Goal: Transaction & Acquisition: Purchase product/service

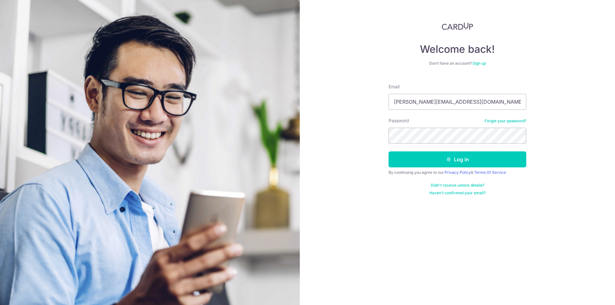
type input "kerwin@pohwahgroup.sg"
click at [388, 151] on button "Log in" at bounding box center [457, 159] width 138 height 16
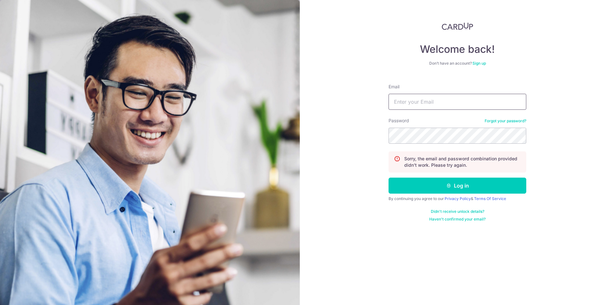
click at [433, 95] on input "Email" at bounding box center [457, 102] width 138 height 16
click at [451, 104] on input "kerwin@pohwahgroup.sg" at bounding box center [457, 102] width 138 height 16
type input "[PERSON_NAME][EMAIL_ADDRESS][DOMAIN_NAME]"
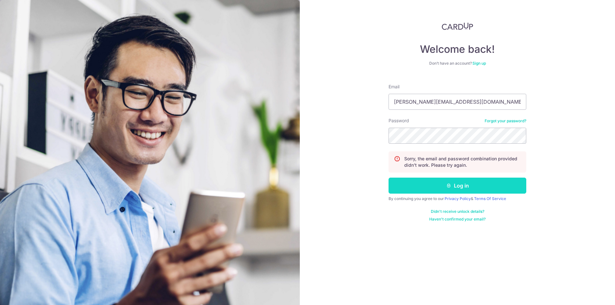
click at [459, 184] on button "Log in" at bounding box center [457, 186] width 138 height 16
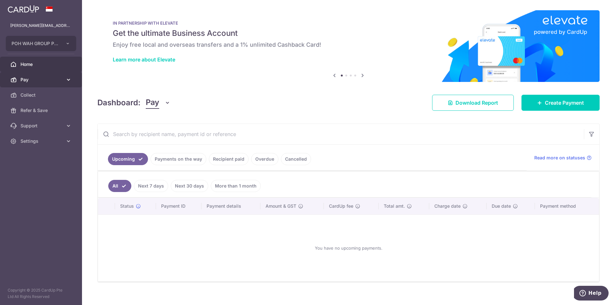
click at [28, 82] on span "Pay" at bounding box center [41, 80] width 42 height 6
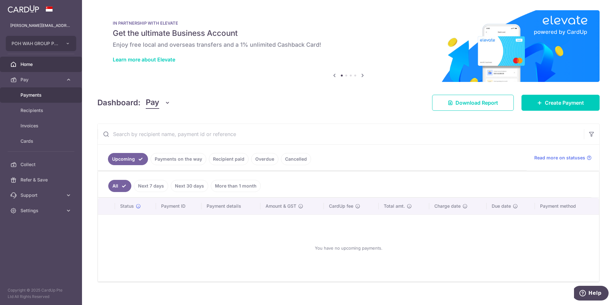
click at [38, 92] on link "Payments" at bounding box center [41, 94] width 82 height 15
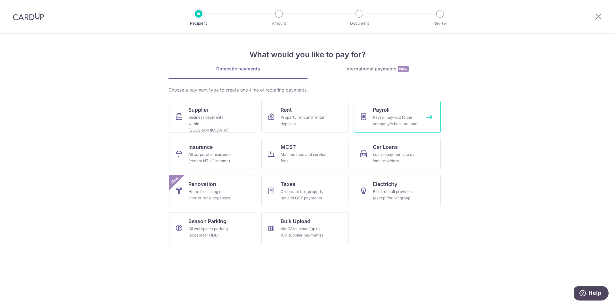
click at [375, 110] on span "Payroll" at bounding box center [381, 110] width 17 height 8
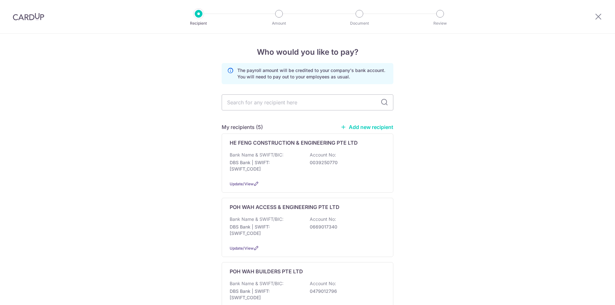
click at [317, 163] on p "0039250770" at bounding box center [346, 162] width 72 height 6
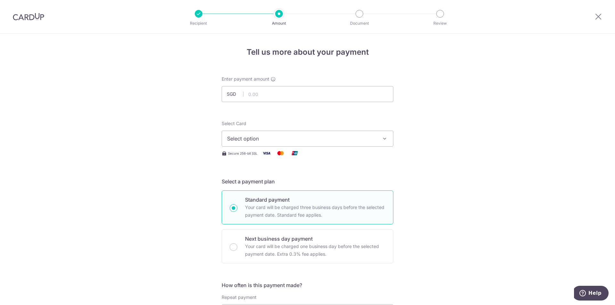
click at [290, 134] on button "Select option" at bounding box center [308, 139] width 172 height 16
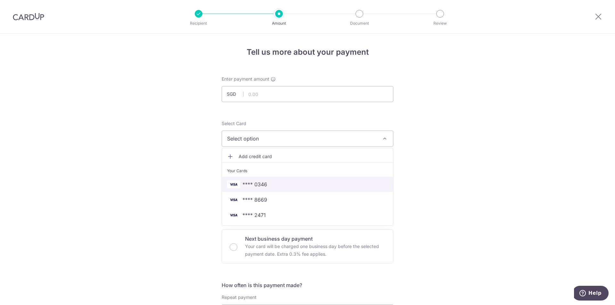
click at [281, 184] on span "**** 0346" at bounding box center [307, 185] width 161 height 8
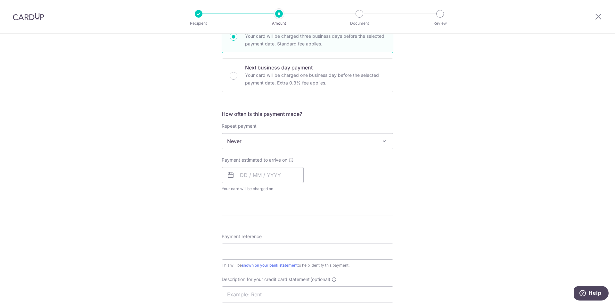
scroll to position [160, 0]
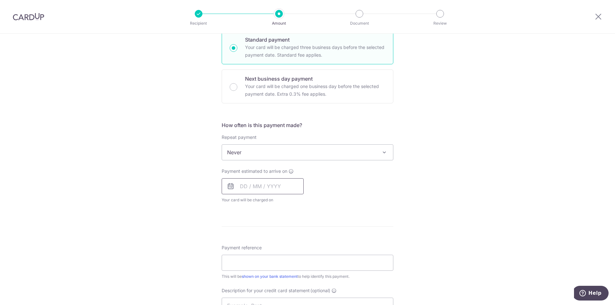
click at [269, 187] on input "text" at bounding box center [263, 186] width 82 height 16
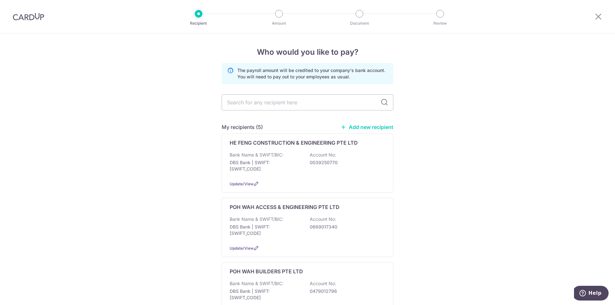
click at [28, 17] on img at bounding box center [28, 17] width 31 height 8
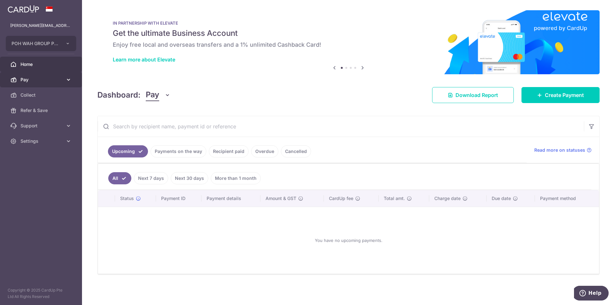
click at [28, 83] on span "Pay" at bounding box center [41, 80] width 42 height 6
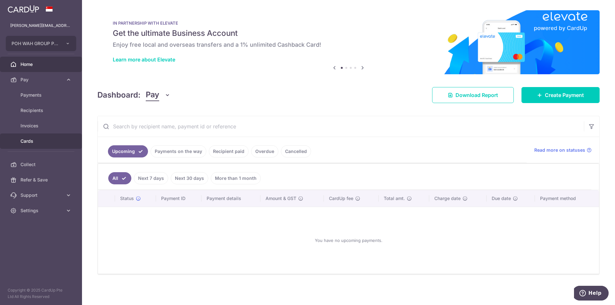
click at [24, 141] on span "Cards" at bounding box center [41, 141] width 42 height 6
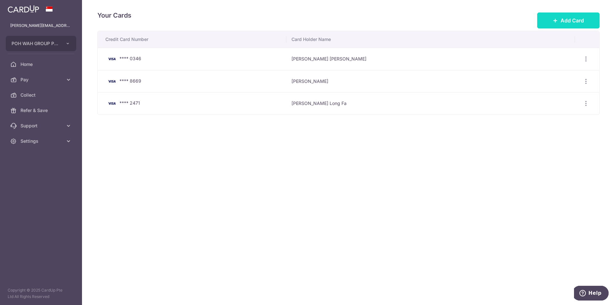
click at [557, 22] on icon at bounding box center [555, 20] width 5 height 5
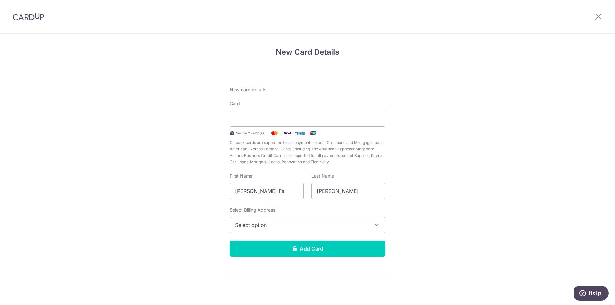
click at [279, 225] on span "Select option" at bounding box center [301, 225] width 133 height 8
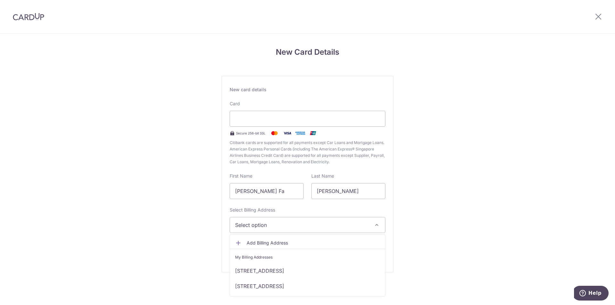
click at [273, 241] on span "Add Billing Address" at bounding box center [313, 243] width 133 height 6
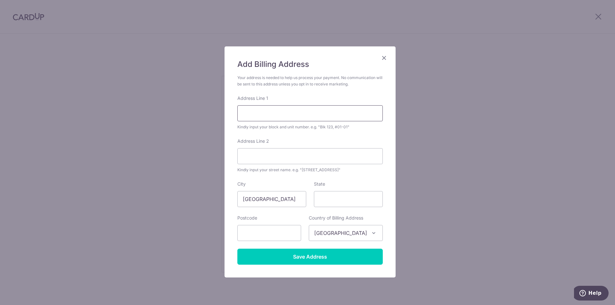
click at [272, 113] on input "Address Line 1" at bounding box center [309, 113] width 145 height 16
type input "15 Springleaf Ave"
click at [335, 198] on input "State" at bounding box center [348, 199] width 69 height 16
click at [267, 227] on input "text" at bounding box center [269, 233] width 64 height 16
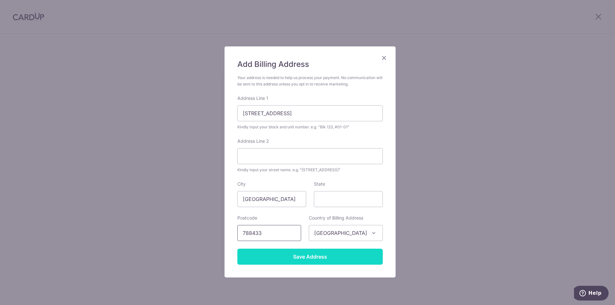
type input "788433"
click at [328, 249] on input "Save Address" at bounding box center [309, 257] width 145 height 16
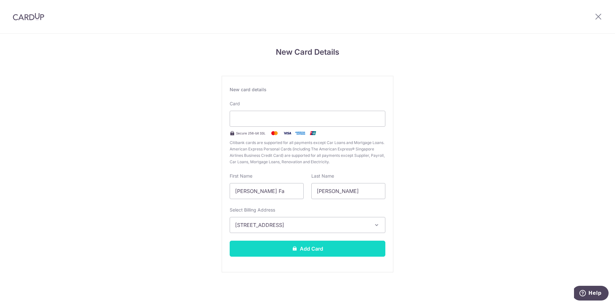
click at [329, 248] on button "Add Card" at bounding box center [308, 249] width 156 height 16
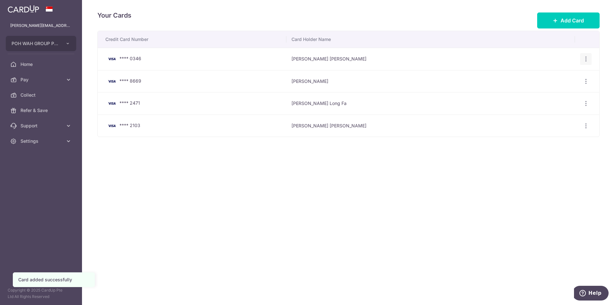
click at [585, 58] on icon "button" at bounding box center [586, 59] width 7 height 7
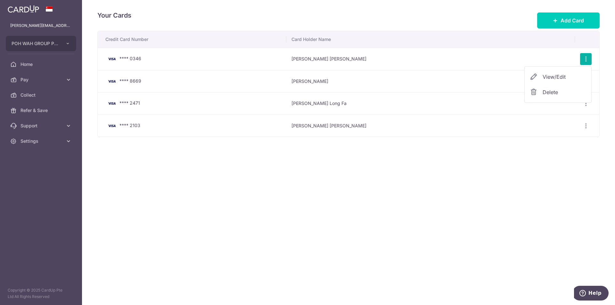
click at [541, 97] on link "Delete" at bounding box center [558, 92] width 67 height 15
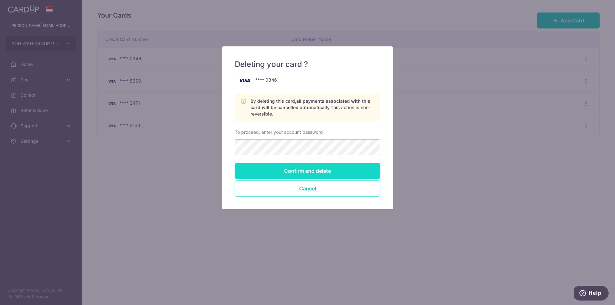
click at [313, 171] on input "Confirm and delete" at bounding box center [307, 171] width 145 height 16
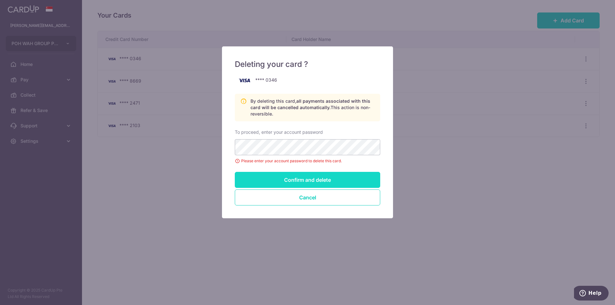
click at [322, 182] on input "Confirm and delete" at bounding box center [307, 180] width 145 height 16
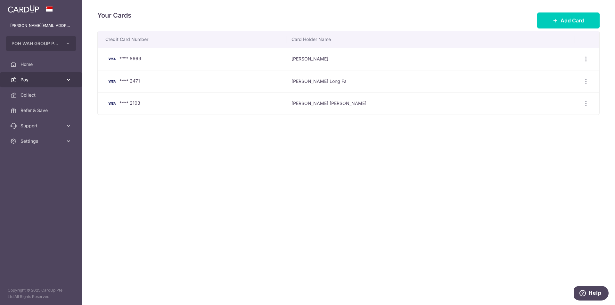
click at [39, 83] on link "Pay" at bounding box center [41, 79] width 82 height 15
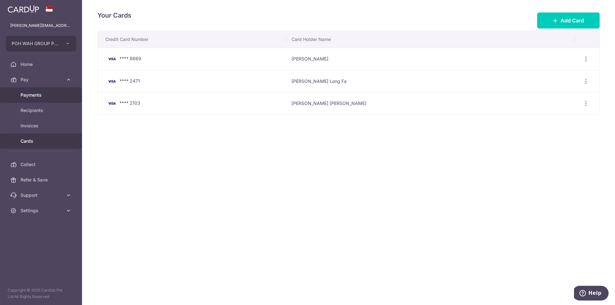
click at [38, 99] on link "Payments" at bounding box center [41, 94] width 82 height 15
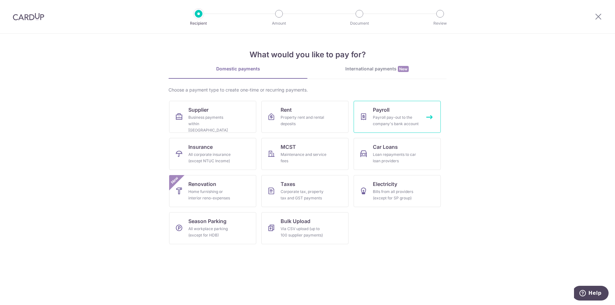
click at [391, 114] on link "Payroll Payroll pay-out to the company's bank account" at bounding box center [397, 117] width 87 height 32
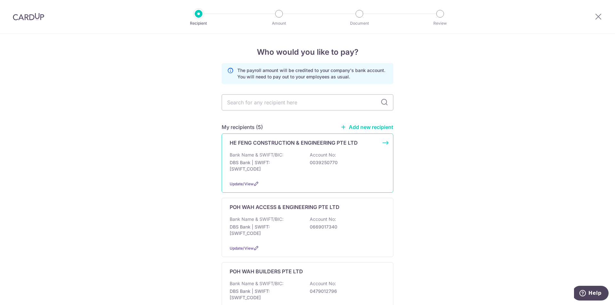
click at [304, 150] on div "HE FENG CONSTRUCTION & ENGINEERING PTE LTD Bank Name & SWIFT/BIC: DBS Bank | SW…" at bounding box center [308, 163] width 172 height 59
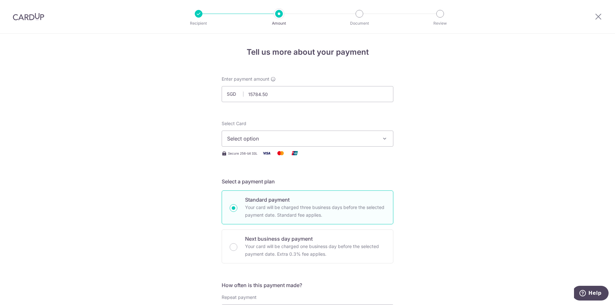
type input "15,784.50"
click at [312, 142] on span "Select option" at bounding box center [301, 139] width 149 height 8
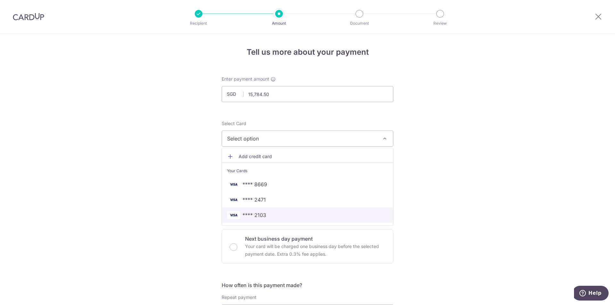
click at [257, 219] on span "**** 2103" at bounding box center [254, 215] width 24 height 8
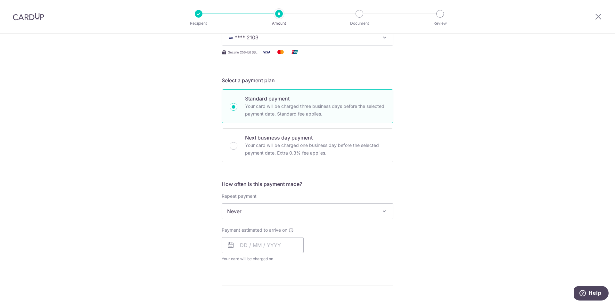
scroll to position [160, 0]
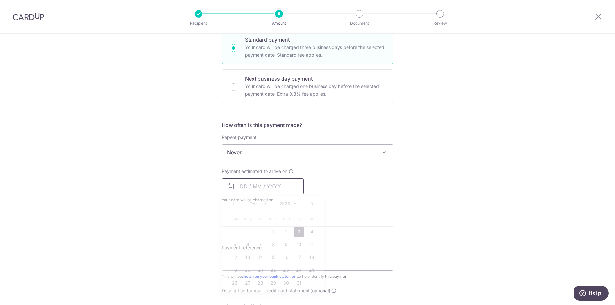
click at [238, 190] on input "text" at bounding box center [263, 186] width 82 height 16
click at [298, 234] on link "3" at bounding box center [299, 232] width 10 height 10
type input "03/10/2025"
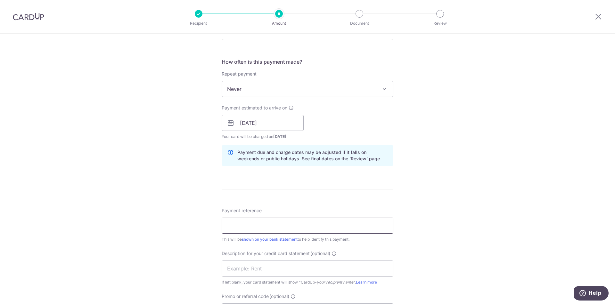
scroll to position [224, 0]
click at [241, 225] on input "Payment reference" at bounding box center [308, 225] width 172 height 16
click at [275, 123] on input "03/10/2025" at bounding box center [263, 122] width 82 height 16
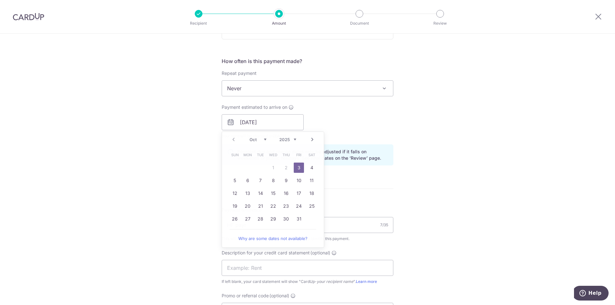
click at [418, 203] on div "Tell us more about your payment Enter payment amount SGD 15,784.50 15784.50 Sel…" at bounding box center [307, 130] width 615 height 642
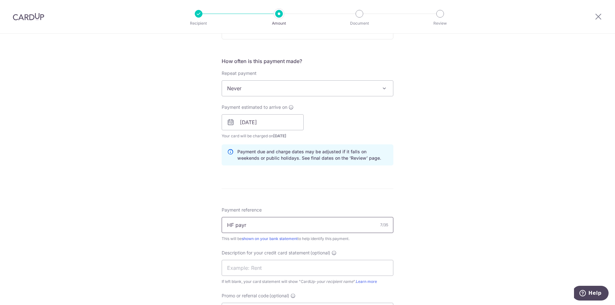
click at [282, 228] on input "HF payr" at bounding box center [308, 225] width 172 height 16
drag, startPoint x: 282, startPoint y: 225, endPoint x: 50, endPoint y: 233, distance: 231.4
click at [84, 232] on div "Tell us more about your payment Enter payment amount SGD 15,784.50 15784.50 Sel…" at bounding box center [307, 130] width 615 height 642
type input "HF payroll Sep25"
click at [276, 269] on input "text" at bounding box center [308, 268] width 172 height 16
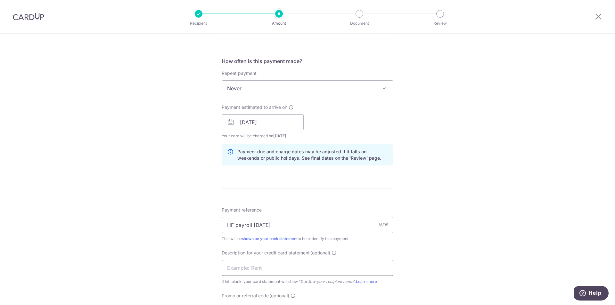
paste input "HF payroll Sep2"
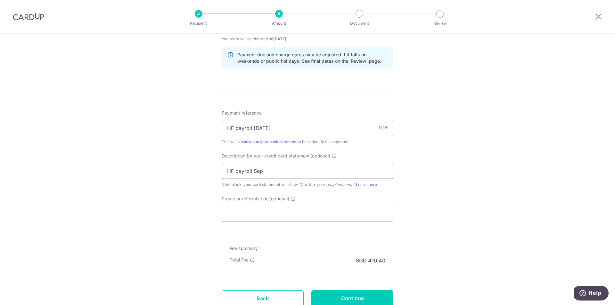
scroll to position [352, 0]
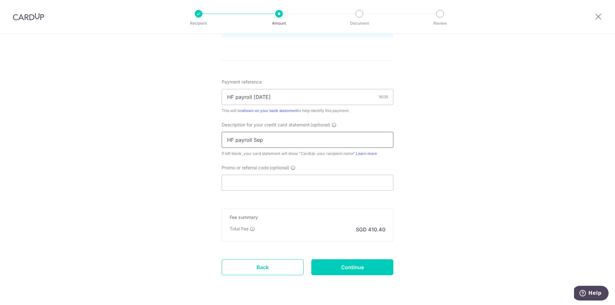
type input "HF payroll Sep"
click at [270, 183] on input "Promo or referral code (optional)" at bounding box center [308, 183] width 172 height 16
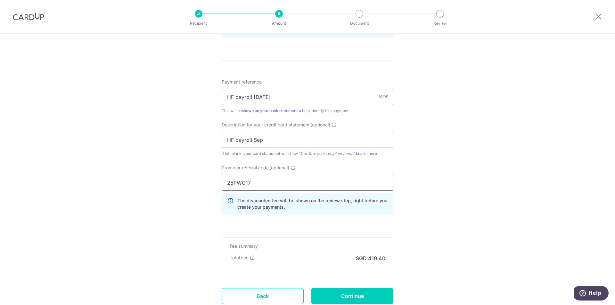
type input "25PWG17"
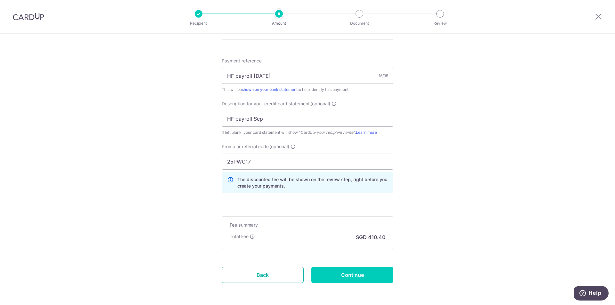
scroll to position [399, 0]
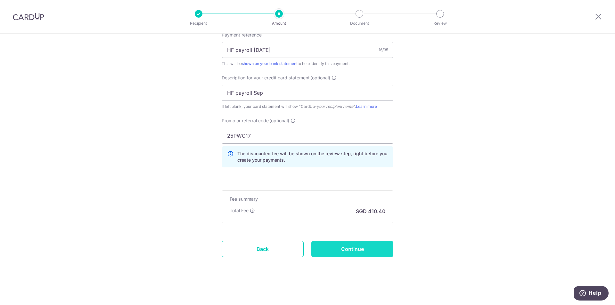
click at [358, 248] on input "Continue" at bounding box center [352, 249] width 82 height 16
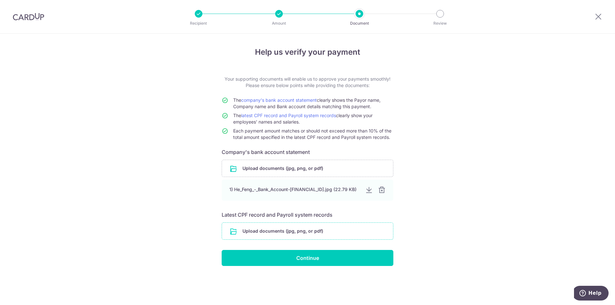
click at [282, 231] on input "file" at bounding box center [307, 231] width 171 height 17
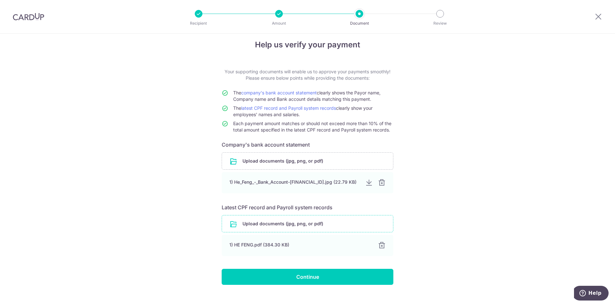
scroll to position [19, 0]
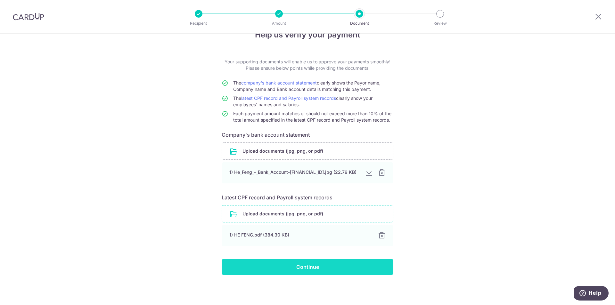
click at [298, 265] on input "Continue" at bounding box center [308, 267] width 172 height 16
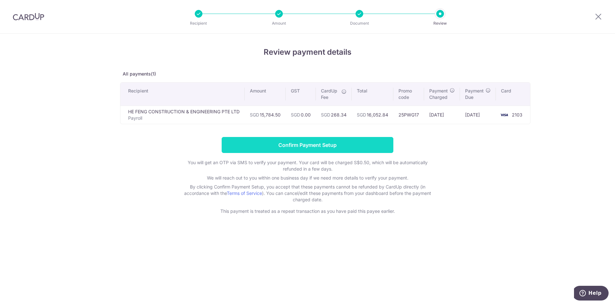
click at [315, 142] on input "Confirm Payment Setup" at bounding box center [308, 145] width 172 height 16
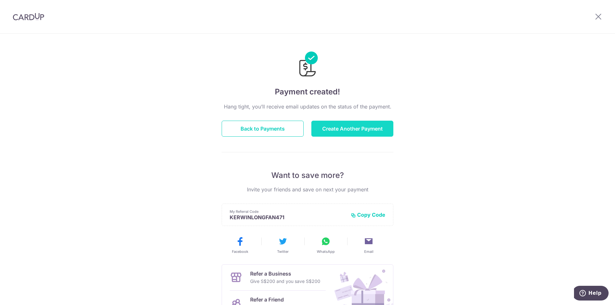
click at [360, 134] on button "Create Another Payment" at bounding box center [352, 129] width 82 height 16
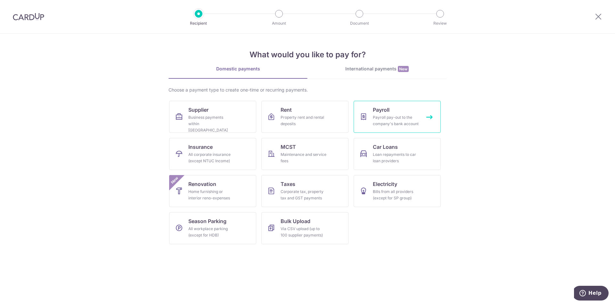
click at [390, 118] on div "Payroll pay-out to the company's bank account" at bounding box center [396, 120] width 46 height 13
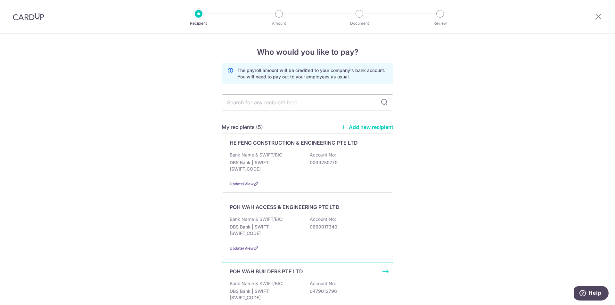
scroll to position [64, 0]
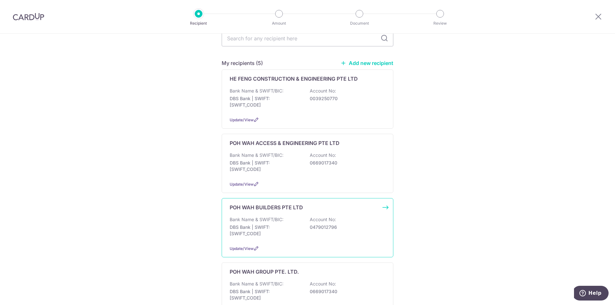
click at [271, 217] on p "Bank Name & SWIFT/BIC:" at bounding box center [257, 220] width 54 height 6
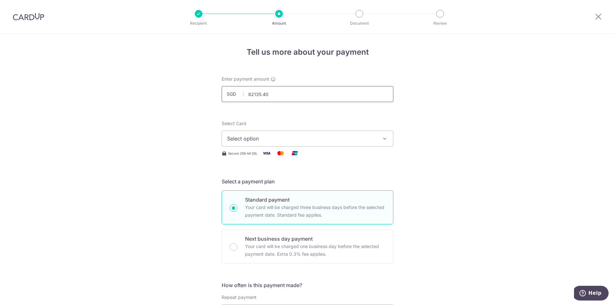
type input "82,135.40"
click at [294, 136] on span "Select option" at bounding box center [301, 139] width 149 height 8
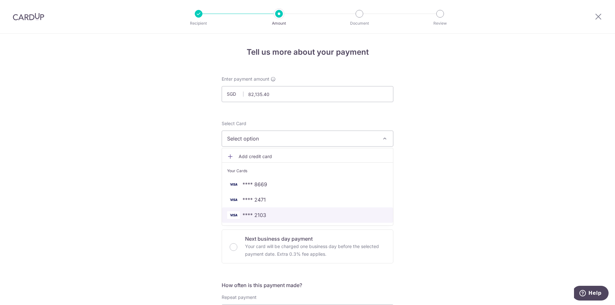
click at [265, 217] on span "**** 2103" at bounding box center [307, 215] width 161 height 8
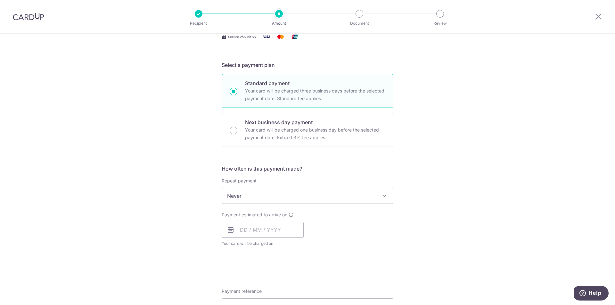
scroll to position [160, 0]
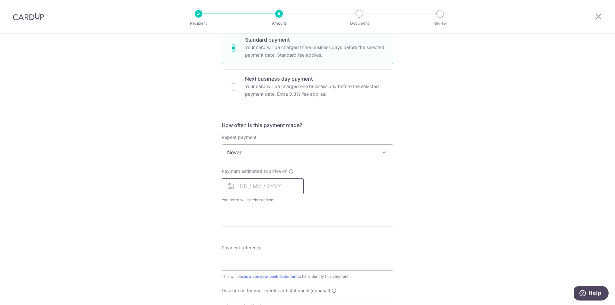
click at [243, 188] on input "text" at bounding box center [263, 186] width 82 height 16
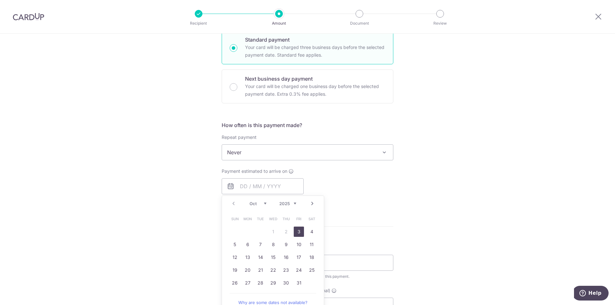
click at [298, 234] on link "3" at bounding box center [299, 232] width 10 height 10
type input "03/10/2025"
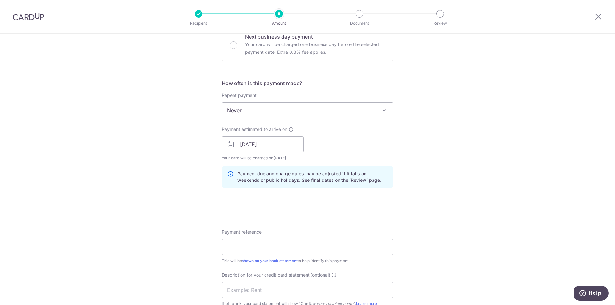
scroll to position [224, 0]
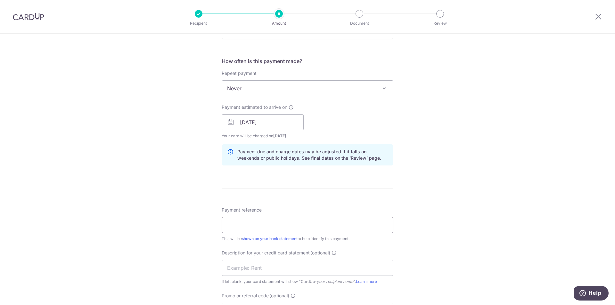
click at [248, 227] on input "Payment reference" at bounding box center [308, 225] width 172 height 16
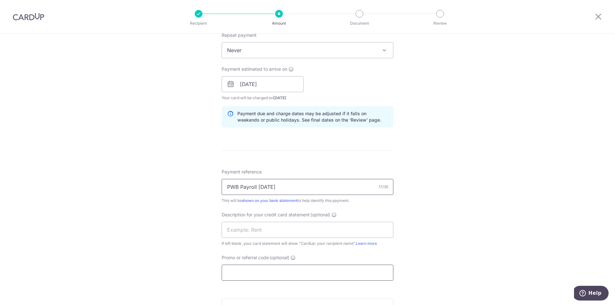
scroll to position [320, 0]
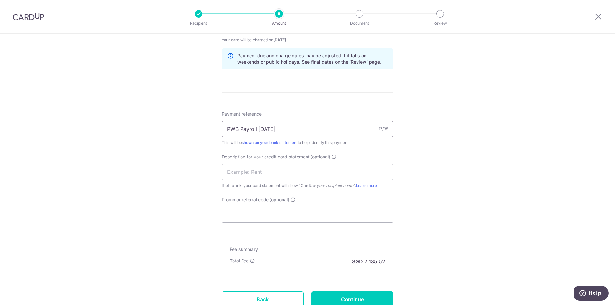
drag, startPoint x: 267, startPoint y: 129, endPoint x: 209, endPoint y: 123, distance: 58.3
click at [209, 123] on div "Tell us more about your payment Enter payment amount SGD 82,135.40 82135.40 Sel…" at bounding box center [307, 34] width 615 height 642
type input "PWB Payroll Sep25"
click at [267, 171] on input "text" at bounding box center [308, 172] width 172 height 16
paste input "PWB Payroll Sep"
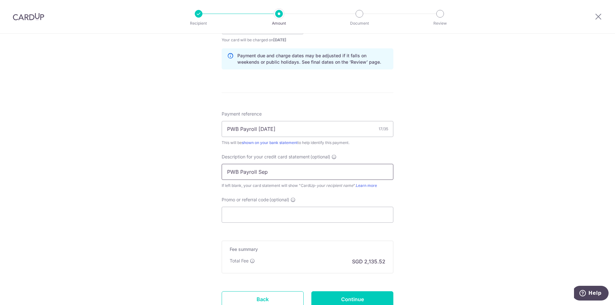
type input "PWB Payroll Sep"
click at [437, 157] on div "Tell us more about your payment Enter payment amount SGD 82,135.40 82135.40 Sel…" at bounding box center [307, 34] width 615 height 642
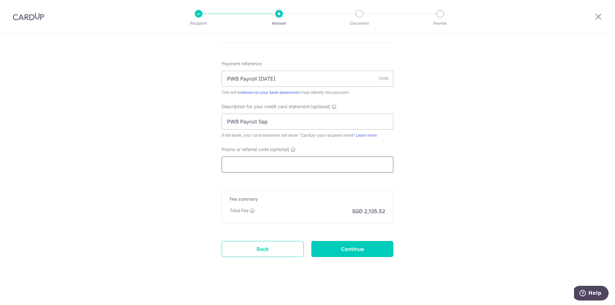
click at [276, 168] on input "Promo or referral code (optional)" at bounding box center [308, 165] width 172 height 16
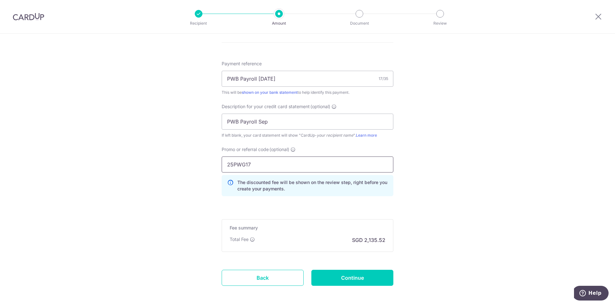
type input "25PWG17"
click at [363, 277] on input "Continue" at bounding box center [352, 278] width 82 height 16
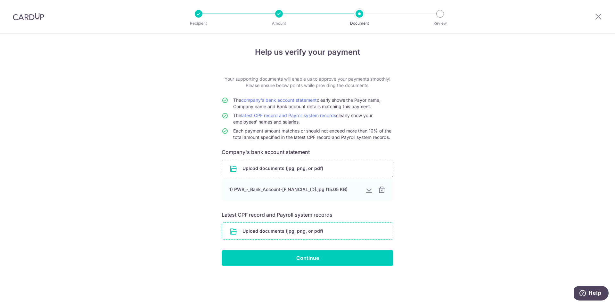
click at [271, 233] on input "file" at bounding box center [307, 231] width 171 height 17
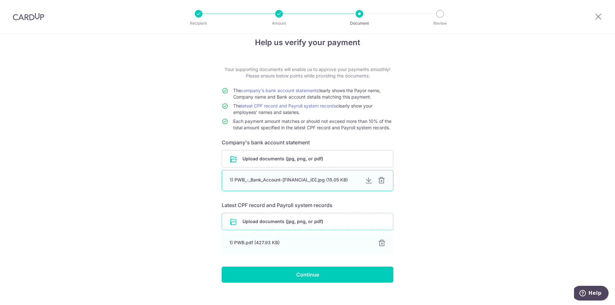
scroll to position [17, 0]
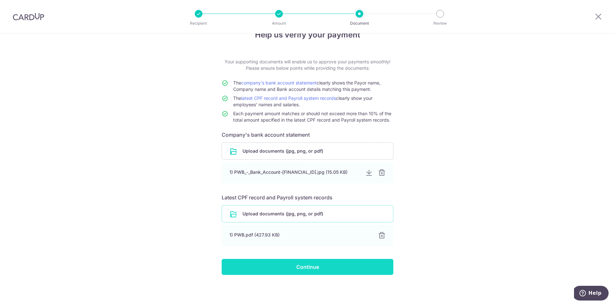
click at [311, 271] on input "Continue" at bounding box center [308, 267] width 172 height 16
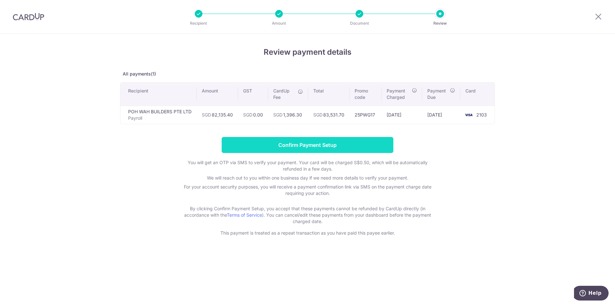
click at [338, 142] on input "Confirm Payment Setup" at bounding box center [308, 145] width 172 height 16
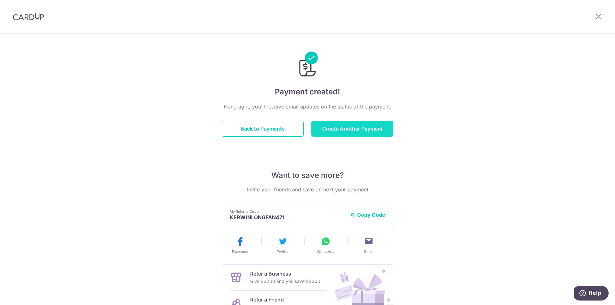
click at [347, 132] on button "Create Another Payment" at bounding box center [352, 129] width 82 height 16
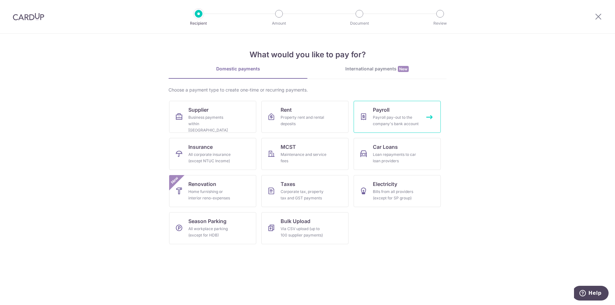
click at [385, 116] on div "Payroll pay-out to the company's bank account" at bounding box center [396, 120] width 46 height 13
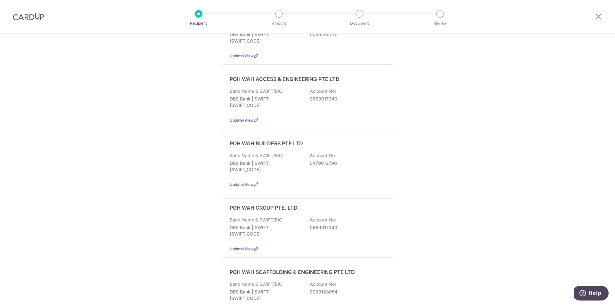
scroll to position [185, 0]
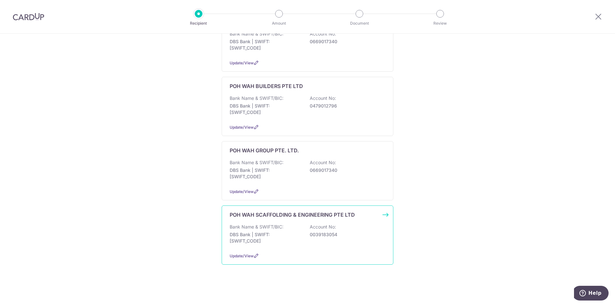
click at [324, 222] on div "POH WAH SCAFFOLDING & ENGINEERING PTE LTD Bank Name & SWIFT/BIC: DBS Bank | SWI…" at bounding box center [308, 235] width 172 height 59
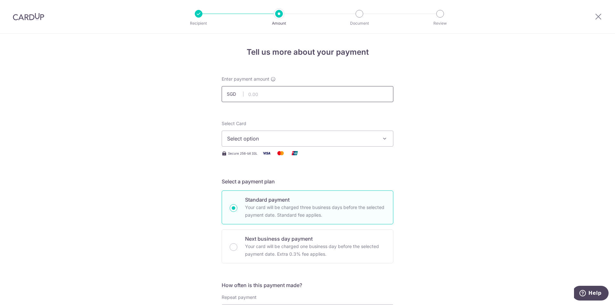
click at [289, 94] on input "text" at bounding box center [308, 94] width 172 height 16
type input "28,947.98"
click at [346, 135] on span "Select option" at bounding box center [301, 139] width 149 height 8
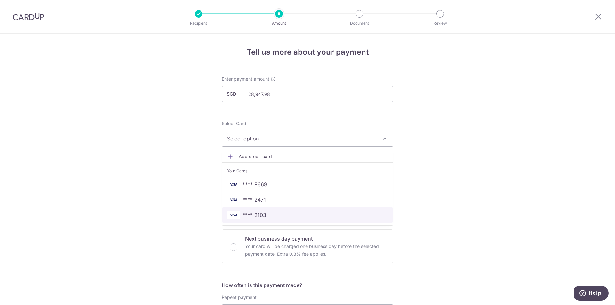
click at [267, 215] on span "**** 2103" at bounding box center [307, 215] width 161 height 8
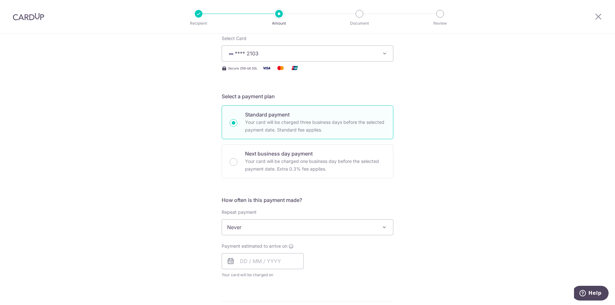
scroll to position [96, 0]
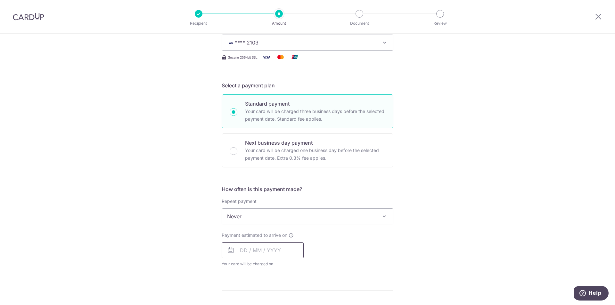
click at [237, 254] on input "text" at bounding box center [263, 250] width 82 height 16
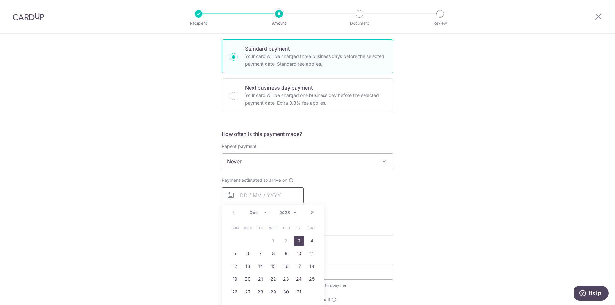
scroll to position [192, 0]
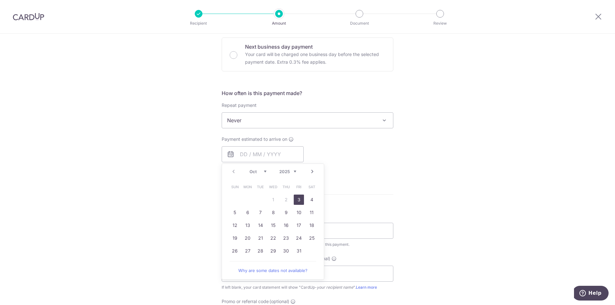
click at [300, 195] on link "3" at bounding box center [299, 200] width 10 height 10
type input "03/10/2025"
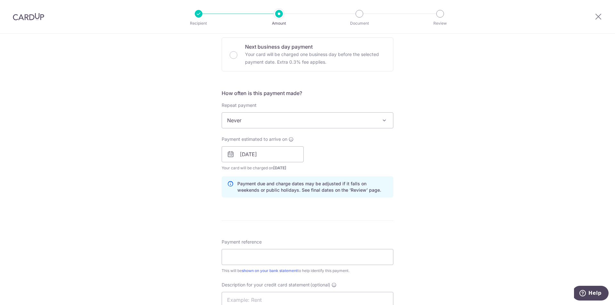
click at [267, 267] on div "Payment reference This will be shown on your bank statement to help identify th…" at bounding box center [308, 256] width 172 height 35
click at [266, 260] on input "Payment reference" at bounding box center [308, 257] width 172 height 16
drag, startPoint x: 268, startPoint y: 257, endPoint x: 169, endPoint y: 263, distance: 98.8
click at [169, 263] on div "Tell us more about your payment Enter payment amount SGD 28,947.98 28947.98 Sel…" at bounding box center [307, 162] width 615 height 642
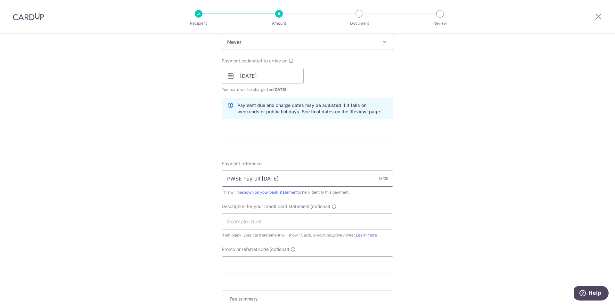
scroll to position [320, 0]
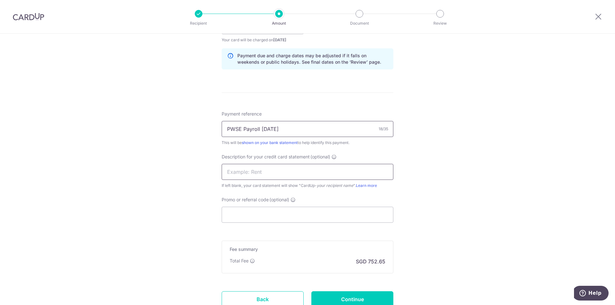
type input "PWSE Payroll Oct25"
click at [267, 175] on input "text" at bounding box center [308, 172] width 172 height 16
paste input "PWSE Payroll Oc"
click at [258, 173] on input "PWSE Payroll Oc" at bounding box center [308, 172] width 172 height 16
click at [261, 171] on input "PWSE Payroll Oc" at bounding box center [308, 172] width 172 height 16
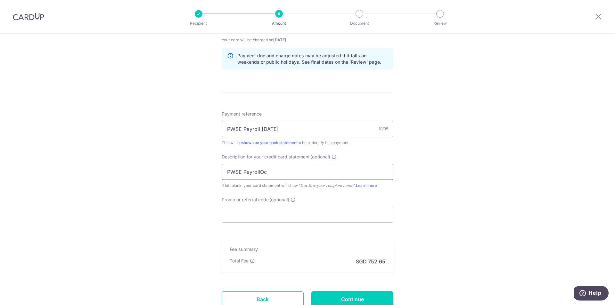
click at [286, 167] on input "PWSE PayrollOc" at bounding box center [308, 172] width 172 height 16
type input "PWSE Payroll"
click at [265, 214] on input "Promo or referral code (optional)" at bounding box center [308, 215] width 172 height 16
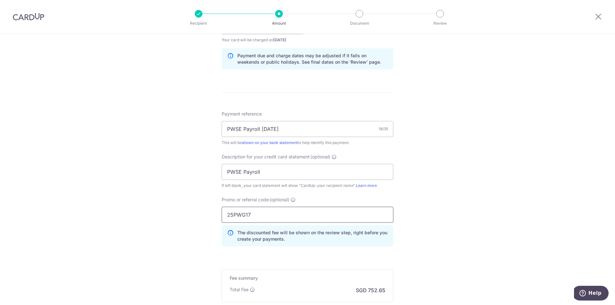
type input "25PWG17"
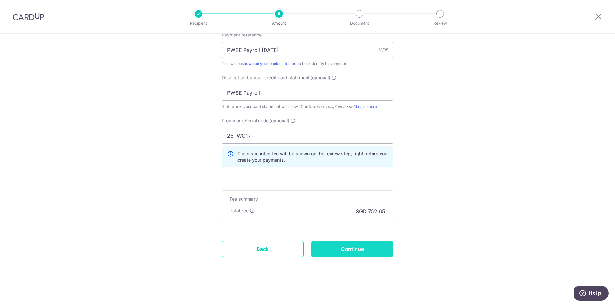
click at [348, 250] on input "Continue" at bounding box center [352, 249] width 82 height 16
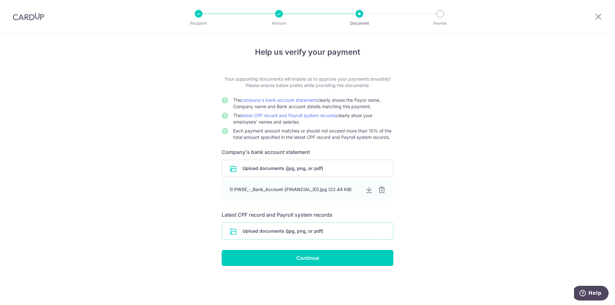
click at [301, 227] on input "file" at bounding box center [307, 231] width 171 height 17
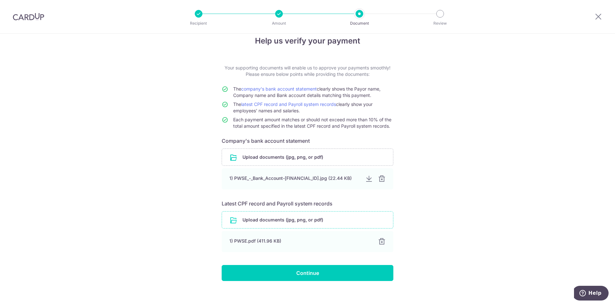
scroll to position [17, 0]
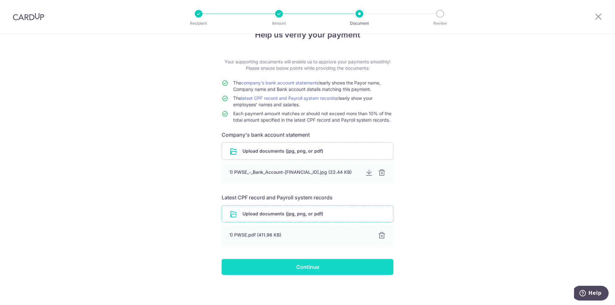
click at [305, 270] on input "Continue" at bounding box center [308, 267] width 172 height 16
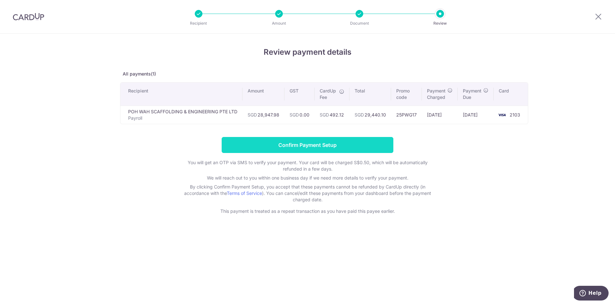
click at [376, 139] on input "Confirm Payment Setup" at bounding box center [308, 145] width 172 height 16
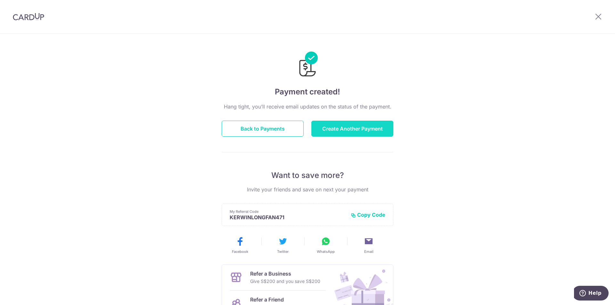
click at [351, 131] on button "Create Another Payment" at bounding box center [352, 129] width 82 height 16
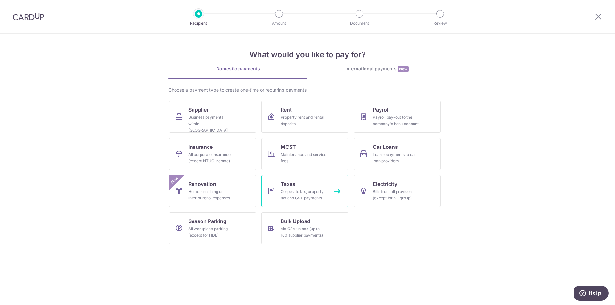
click at [300, 190] on div "Corporate tax, property tax and GST payments" at bounding box center [304, 195] width 46 height 13
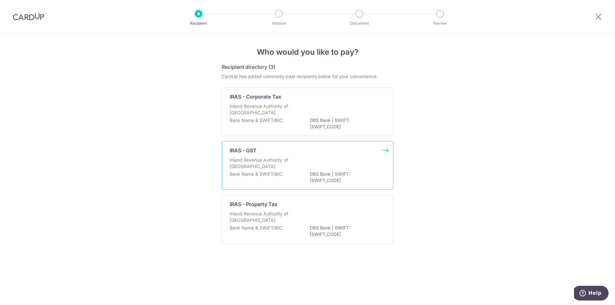
click at [297, 157] on div "IRAS - GST Inland Revenue Authority of Singapore Bank Name & SWIFT/BIC: DBS Ban…" at bounding box center [308, 165] width 172 height 49
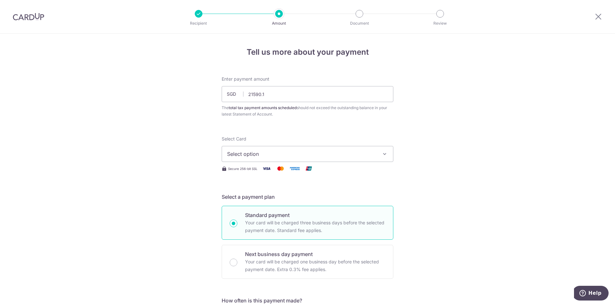
type input "21,590.10"
click at [318, 154] on span "Select option" at bounding box center [301, 154] width 149 height 8
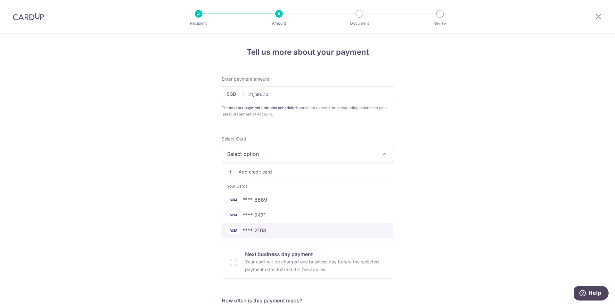
click at [271, 232] on span "**** 2103" at bounding box center [307, 231] width 161 height 8
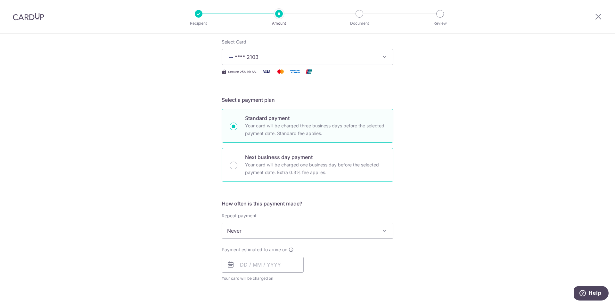
scroll to position [128, 0]
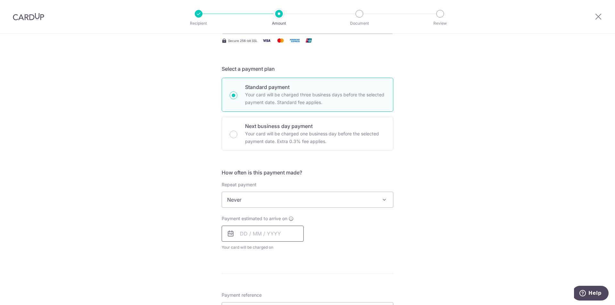
click at [239, 237] on input "text" at bounding box center [263, 234] width 82 height 16
click at [298, 280] on link "3" at bounding box center [299, 279] width 10 height 10
type input "03/10/2025"
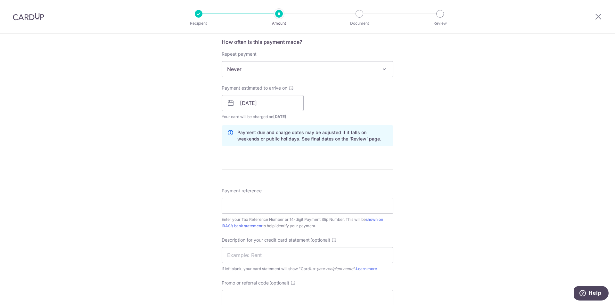
scroll to position [288, 0]
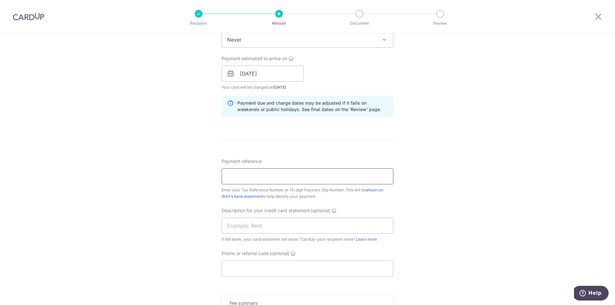
click at [261, 180] on input "Payment reference" at bounding box center [308, 176] width 172 height 16
drag, startPoint x: 268, startPoint y: 172, endPoint x: 73, endPoint y: 179, distance: 195.2
click at [94, 179] on div "Tell us more about your payment Enter payment amount SGD 21,590.10 21590.10 The…" at bounding box center [307, 77] width 615 height 664
type input "PWG GST"
click at [248, 221] on input "text" at bounding box center [308, 226] width 172 height 16
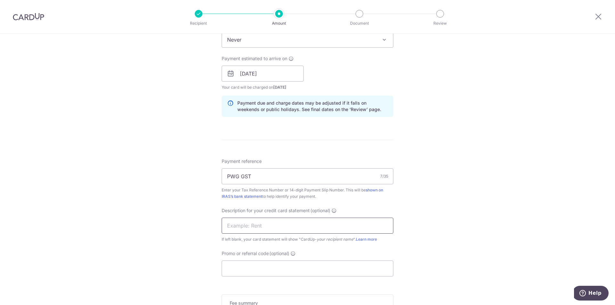
paste input "PWG GST"
type input "PWG GST"
click at [233, 270] on input "Promo or referral code (optional)" at bounding box center [308, 269] width 172 height 16
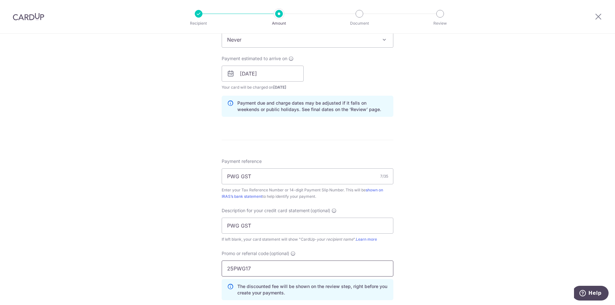
type input "25PWG17"
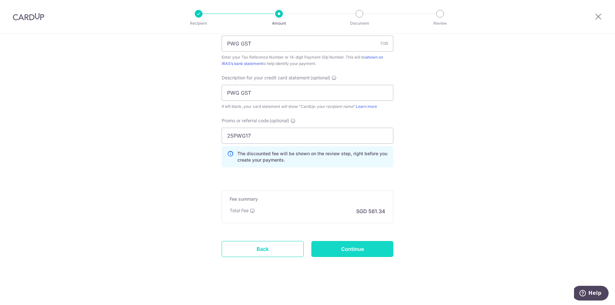
click at [356, 251] on input "Continue" at bounding box center [352, 249] width 82 height 16
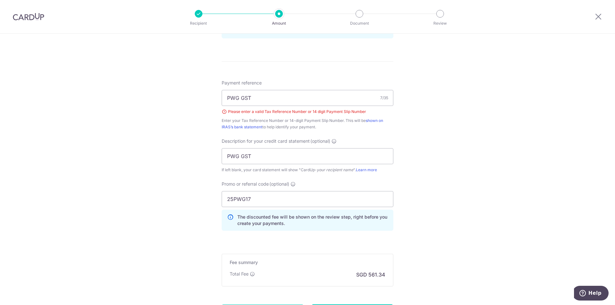
scroll to position [366, 0]
drag, startPoint x: 252, startPoint y: 102, endPoint x: 49, endPoint y: 145, distance: 207.0
click at [92, 132] on div "Tell us more about your payment Enter payment amount SGD 21,590.10 21590.10 The…" at bounding box center [307, 19] width 615 height 702
type input "200809009M"
click at [534, 147] on div "Tell us more about your payment Enter payment amount SGD 21,590.10 21590.10 The…" at bounding box center [307, 19] width 615 height 702
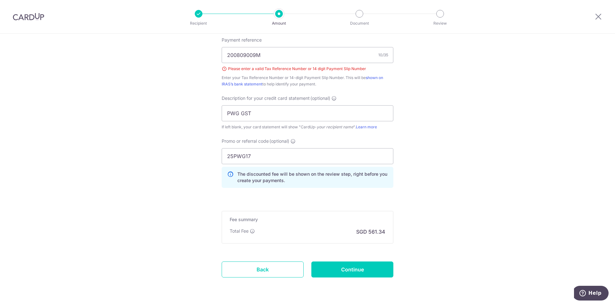
scroll to position [398, 0]
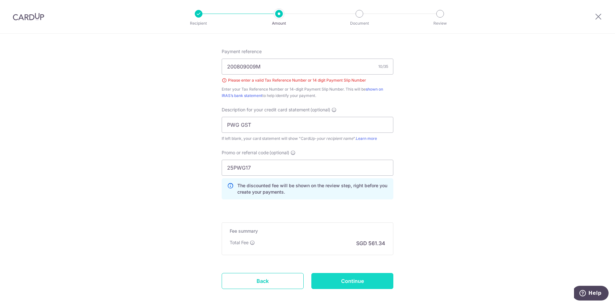
click at [362, 284] on input "Continue" at bounding box center [352, 281] width 82 height 16
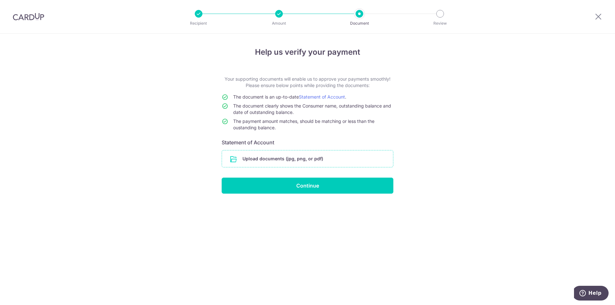
click at [280, 162] on input "file" at bounding box center [307, 159] width 171 height 17
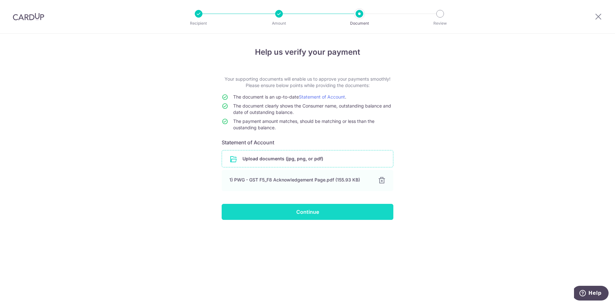
click at [304, 211] on input "Continue" at bounding box center [308, 212] width 172 height 16
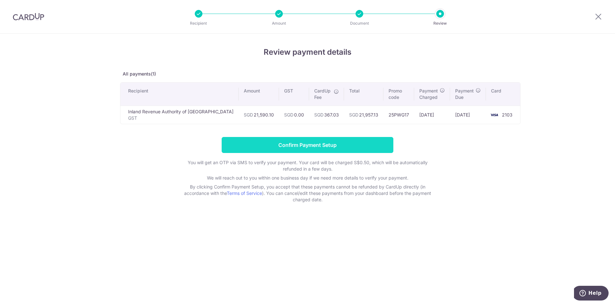
click at [291, 146] on input "Confirm Payment Setup" at bounding box center [308, 145] width 172 height 16
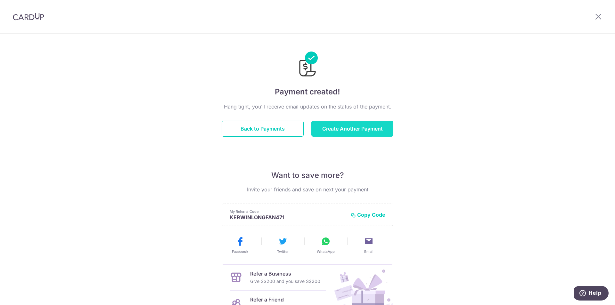
click at [348, 132] on button "Create Another Payment" at bounding box center [352, 129] width 82 height 16
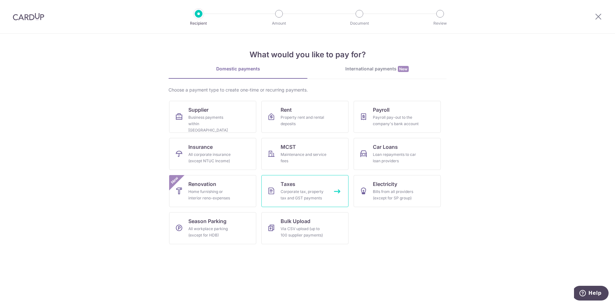
click at [315, 193] on div "Corporate tax, property tax and GST payments" at bounding box center [304, 195] width 46 height 13
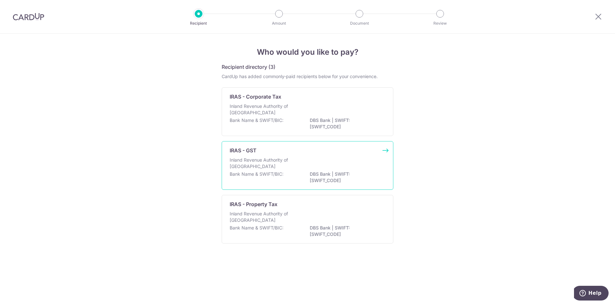
click at [281, 166] on p "Inland Revenue Authority of Singapore" at bounding box center [264, 163] width 68 height 13
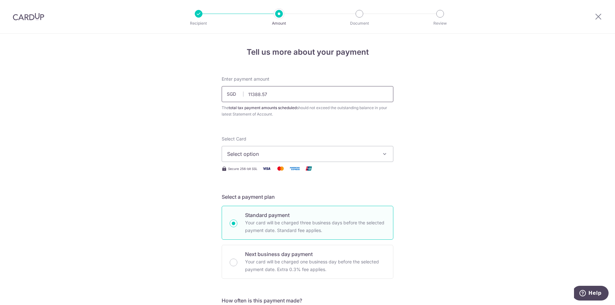
type input "11,388.57"
click at [324, 155] on span "Select option" at bounding box center [301, 154] width 149 height 8
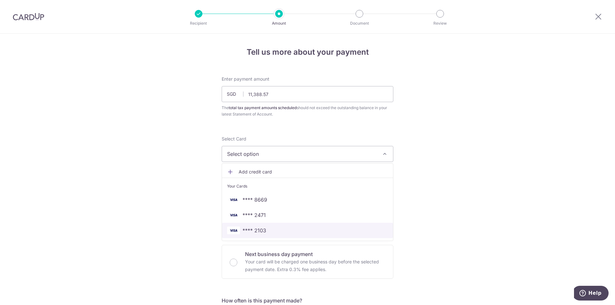
click at [258, 229] on span "**** 2103" at bounding box center [254, 231] width 24 height 8
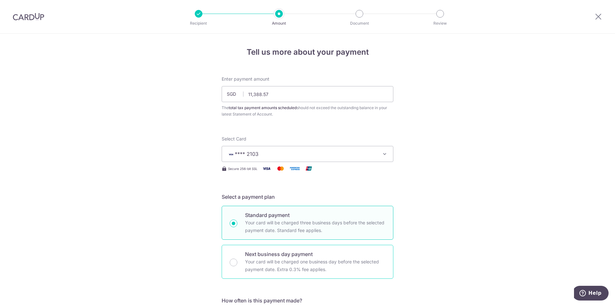
scroll to position [128, 0]
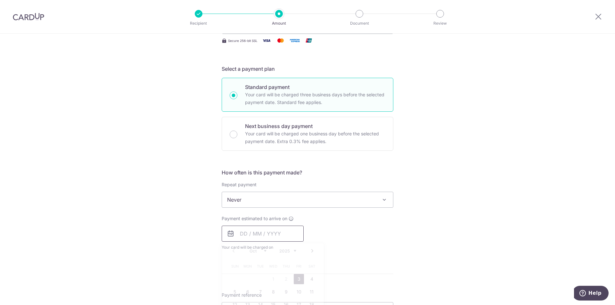
click at [235, 235] on input "text" at bounding box center [263, 234] width 82 height 16
click at [298, 279] on link "3" at bounding box center [299, 279] width 10 height 10
type input "[DATE]"
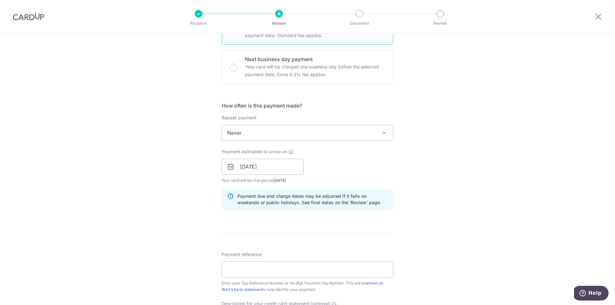
scroll to position [224, 0]
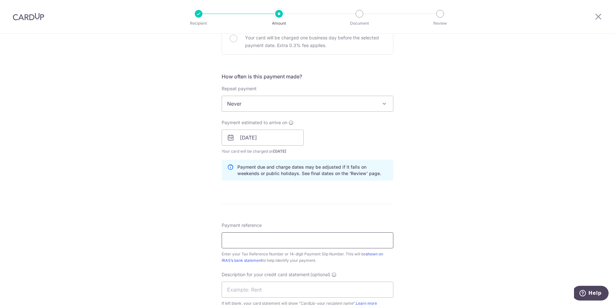
click at [250, 240] on input "Payment reference" at bounding box center [308, 241] width 172 height 16
type input "201134397C"
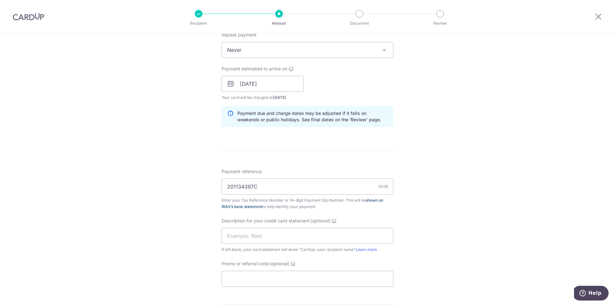
scroll to position [352, 0]
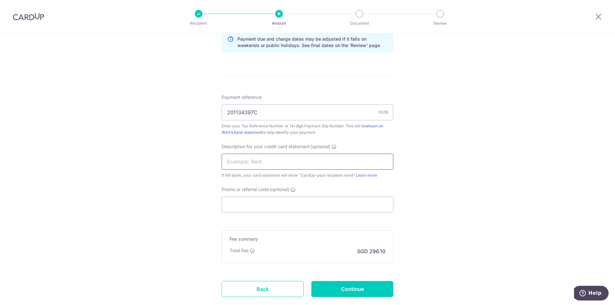
click at [267, 168] on input "text" at bounding box center [308, 162] width 172 height 16
type input "LCH GST"
click at [240, 200] on input "Promo or referral code (optional)" at bounding box center [308, 205] width 172 height 16
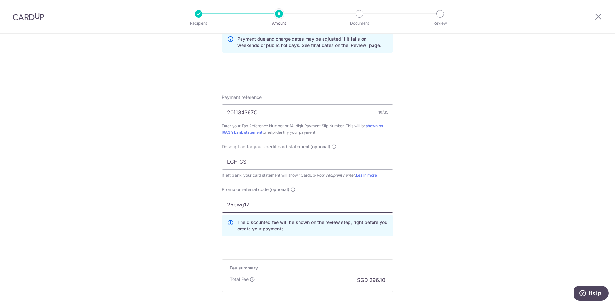
type input "25pwg17"
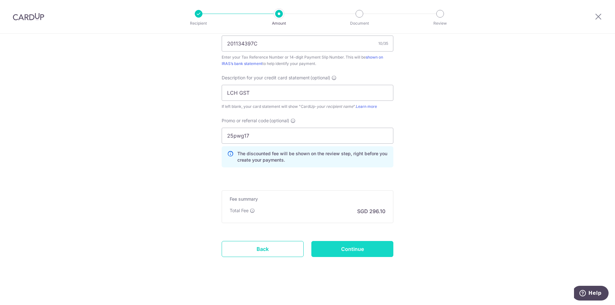
click at [372, 247] on input "Continue" at bounding box center [352, 249] width 82 height 16
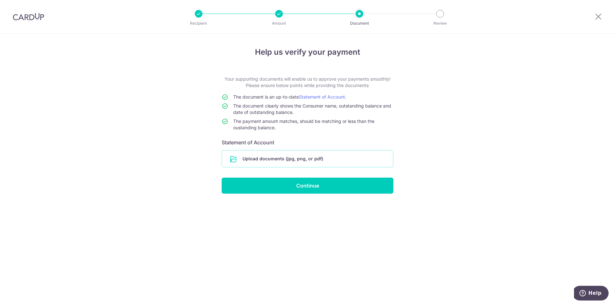
click at [275, 161] on input "file" at bounding box center [307, 159] width 171 height 17
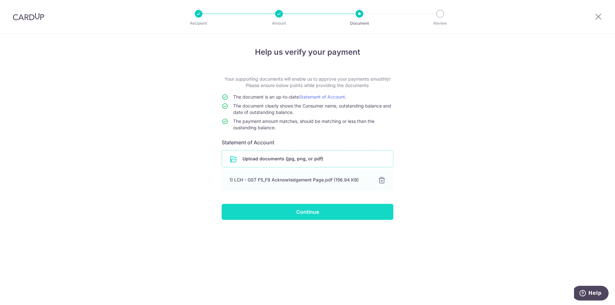
click at [291, 212] on input "Continue" at bounding box center [308, 212] width 172 height 16
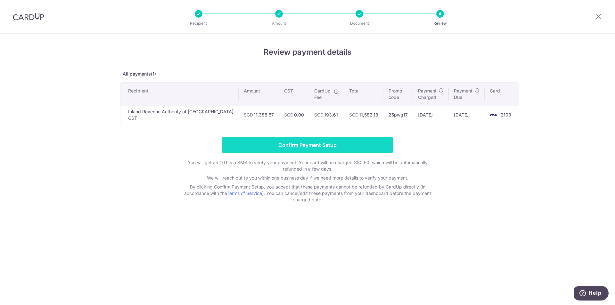
click at [338, 146] on input "Confirm Payment Setup" at bounding box center [308, 145] width 172 height 16
